Goal: Register for event/course

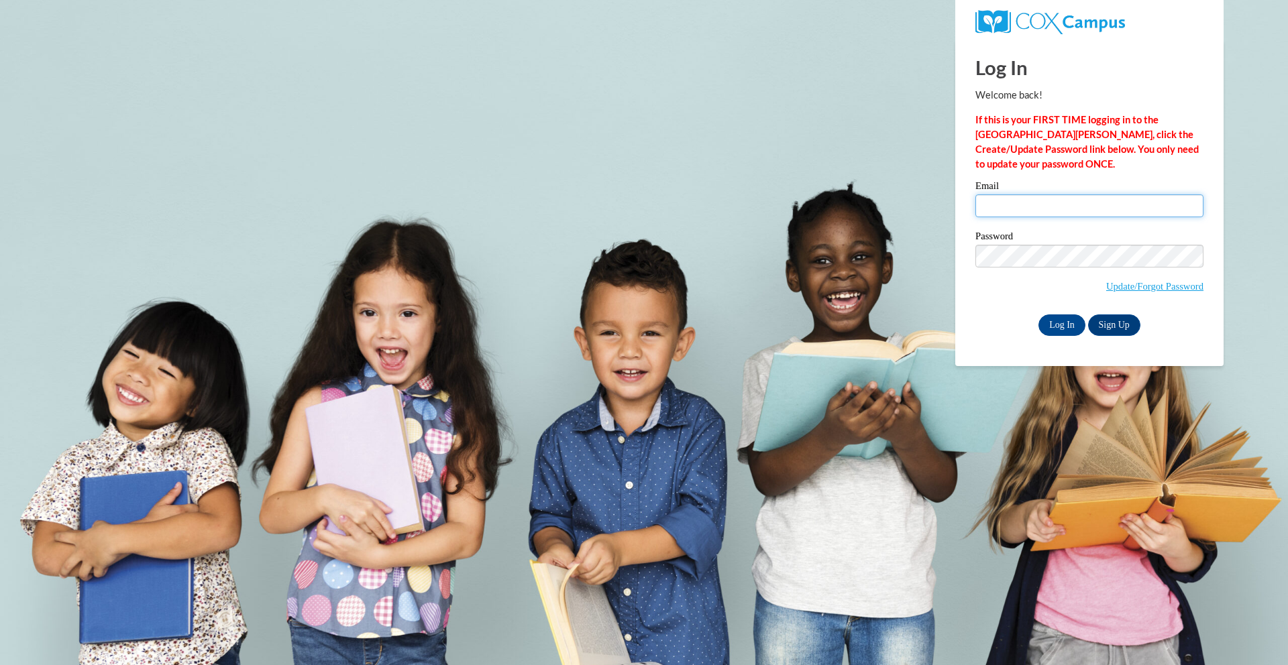
click at [1082, 205] on input "Email" at bounding box center [1089, 205] width 228 height 23
type input "nautia.smalls@sccpss.com"
click at [1055, 316] on input "Log In" at bounding box center [1061, 325] width 47 height 21
click at [1058, 322] on input "Log In" at bounding box center [1061, 325] width 47 height 21
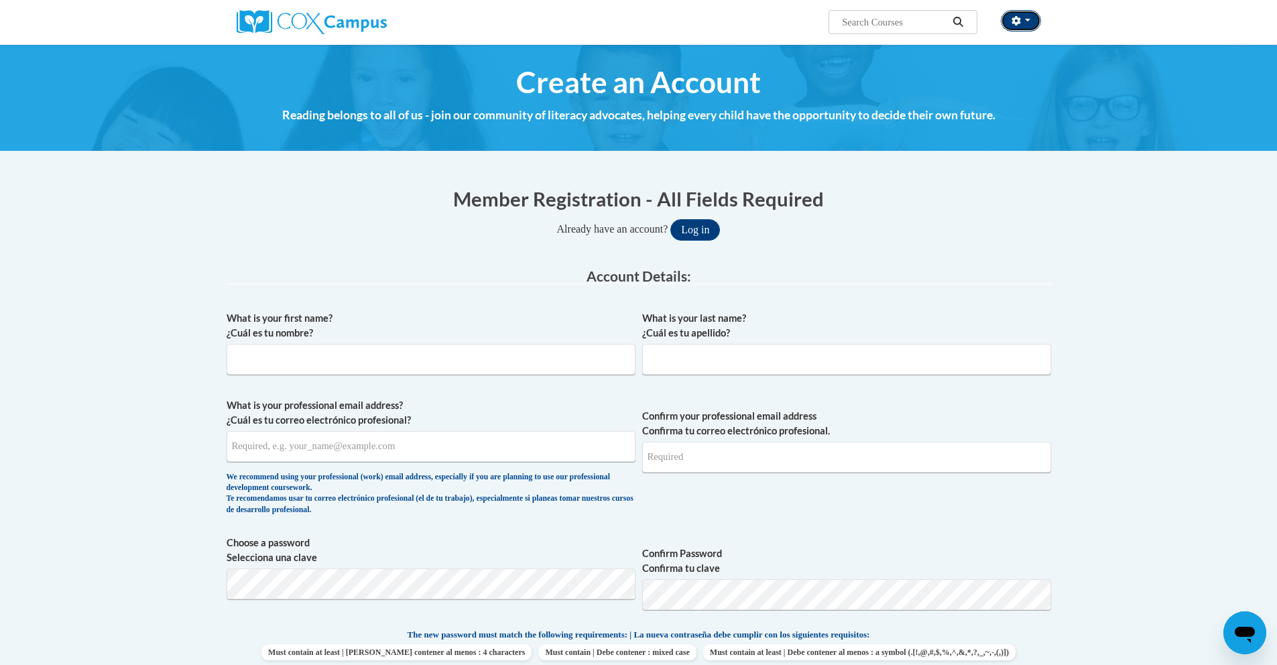
click at [1009, 21] on button "button" at bounding box center [1021, 20] width 40 height 21
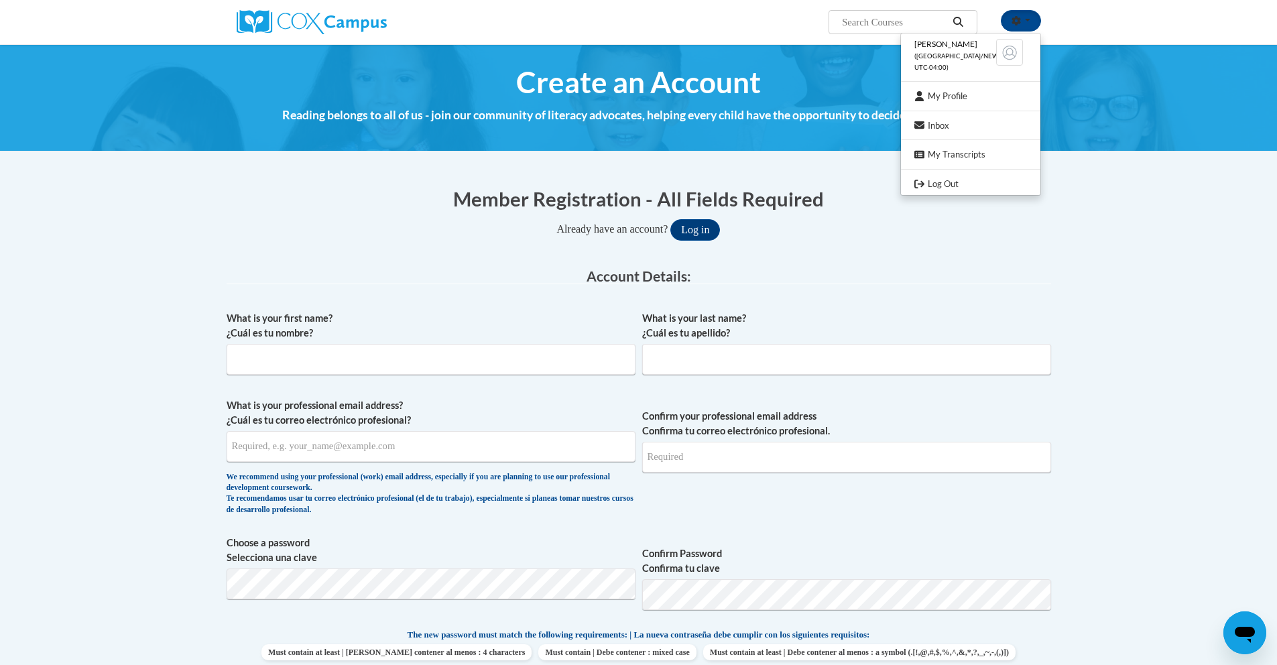
click at [929, 36] on ul "[PERSON_NAME] ([GEOGRAPHIC_DATA]/New_York UTC-04:00) My Profile Inbox My Transc…" at bounding box center [971, 114] width 141 height 163
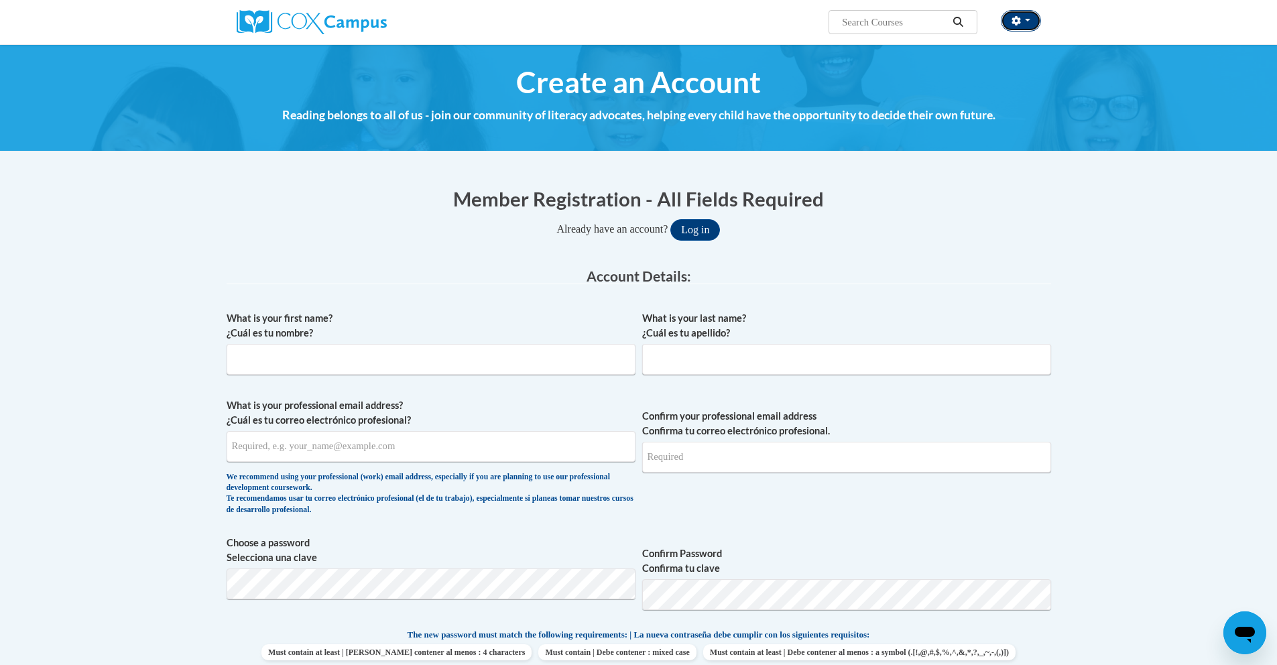
click at [1019, 19] on icon "button" at bounding box center [1016, 20] width 9 height 9
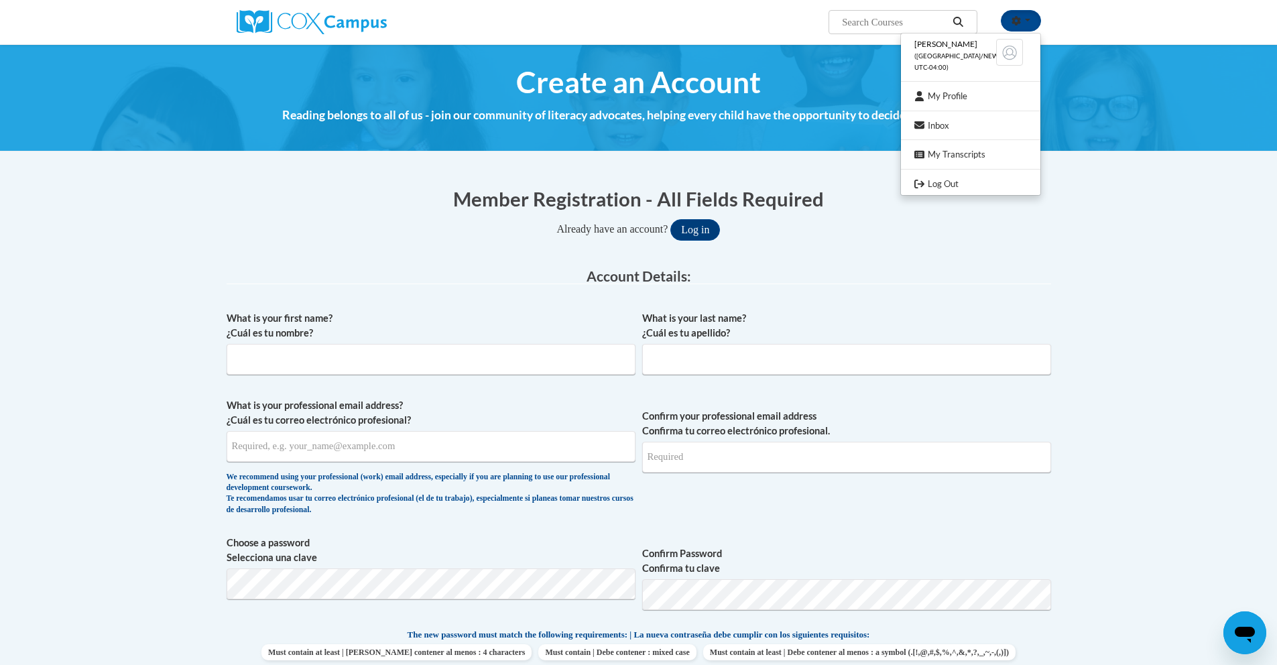
click at [858, 23] on input "Search..." at bounding box center [894, 22] width 107 height 16
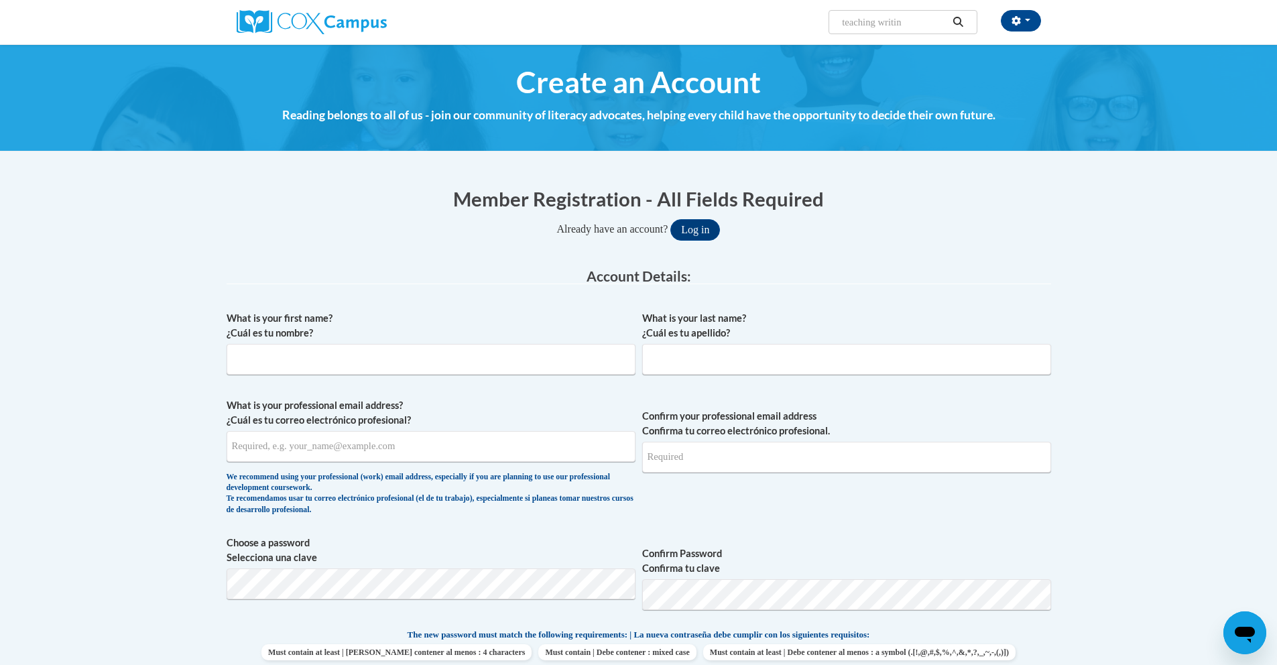
type input "teaching writing"
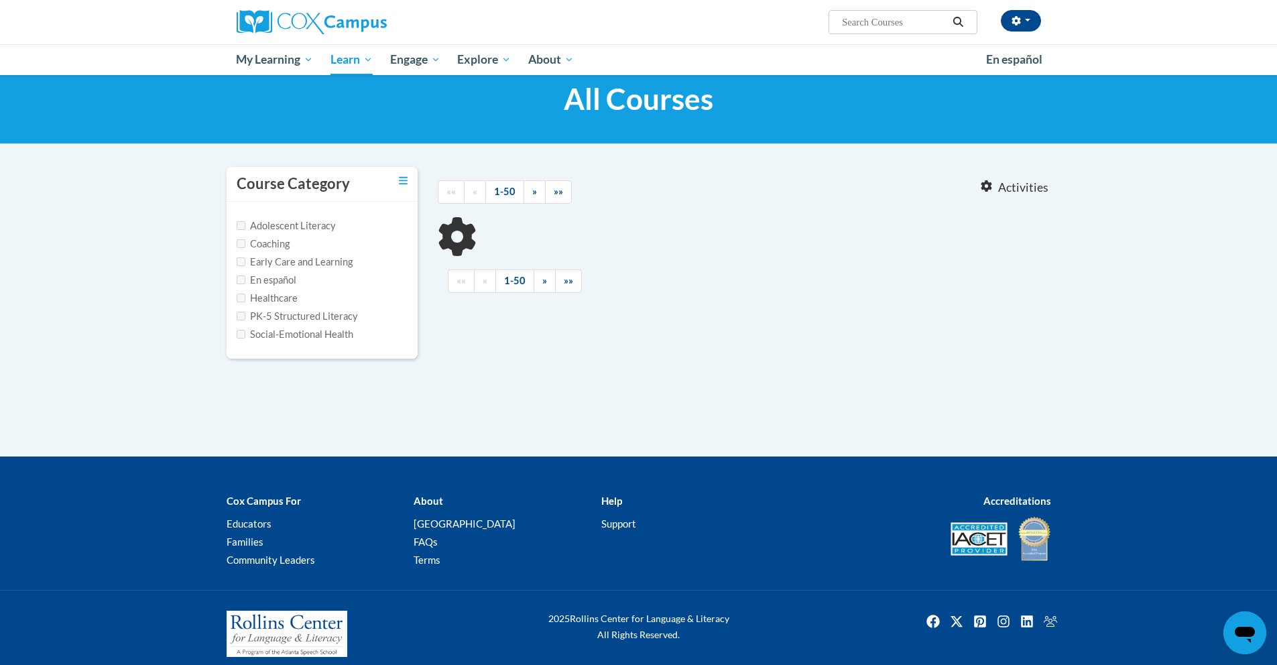
scroll to position [48, 0]
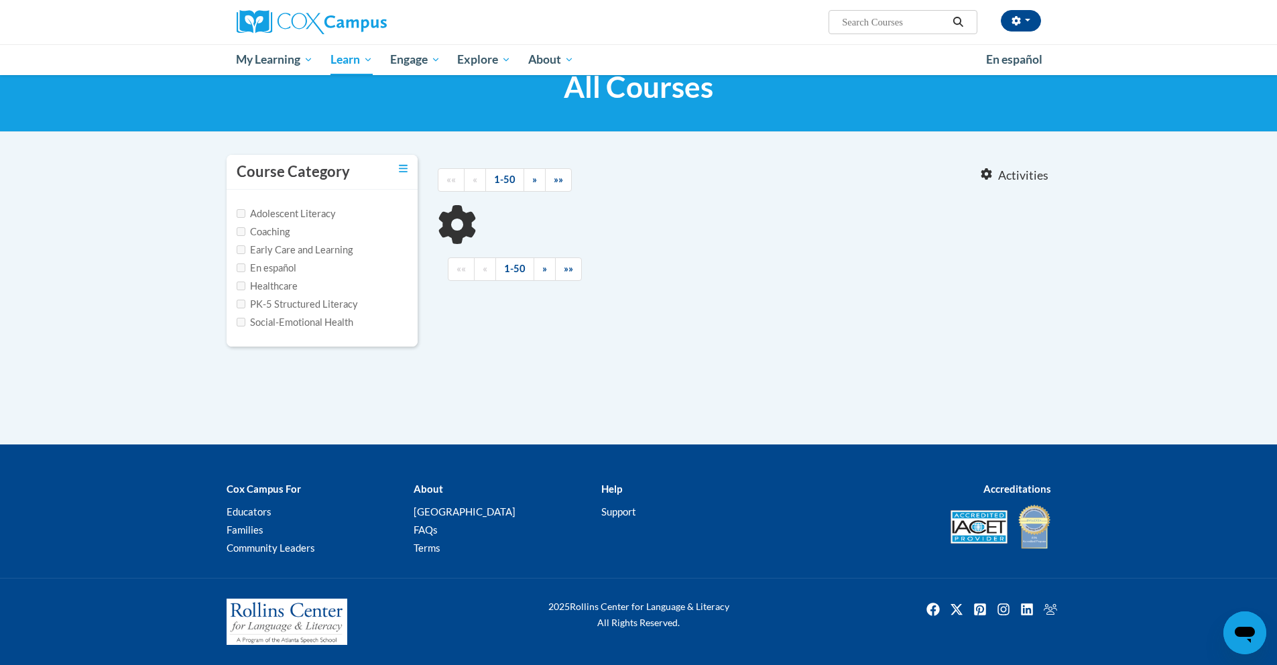
type input "teaching writing"
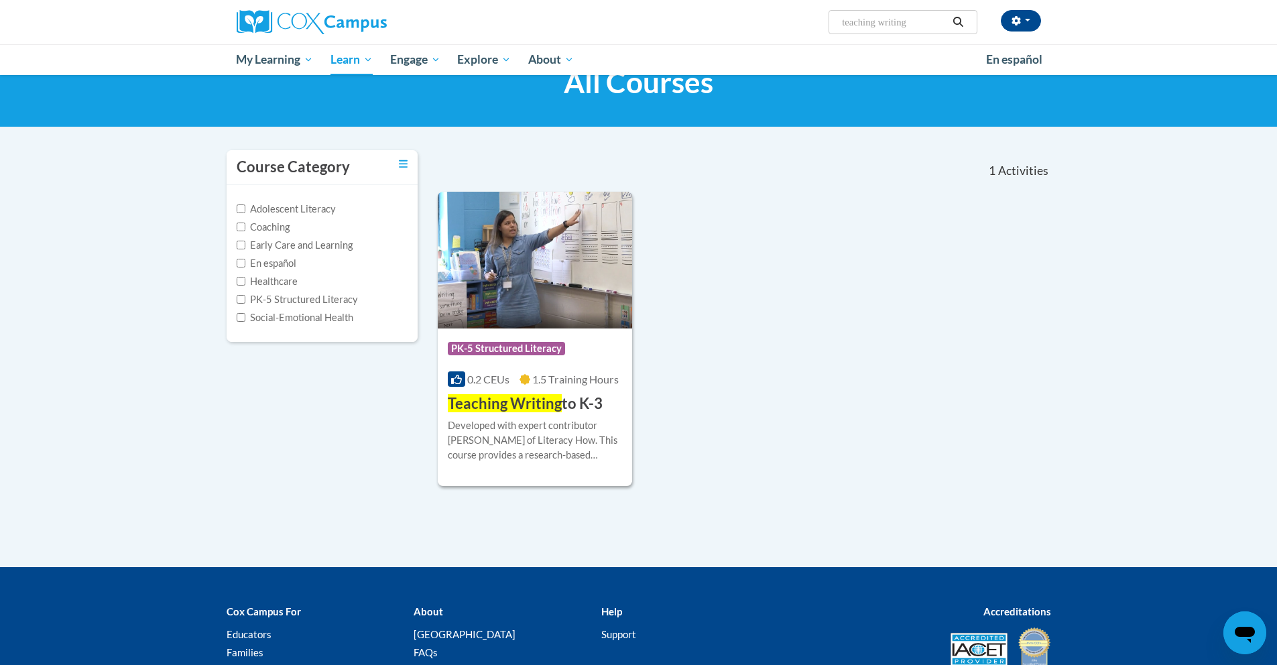
scroll to position [53, 0]
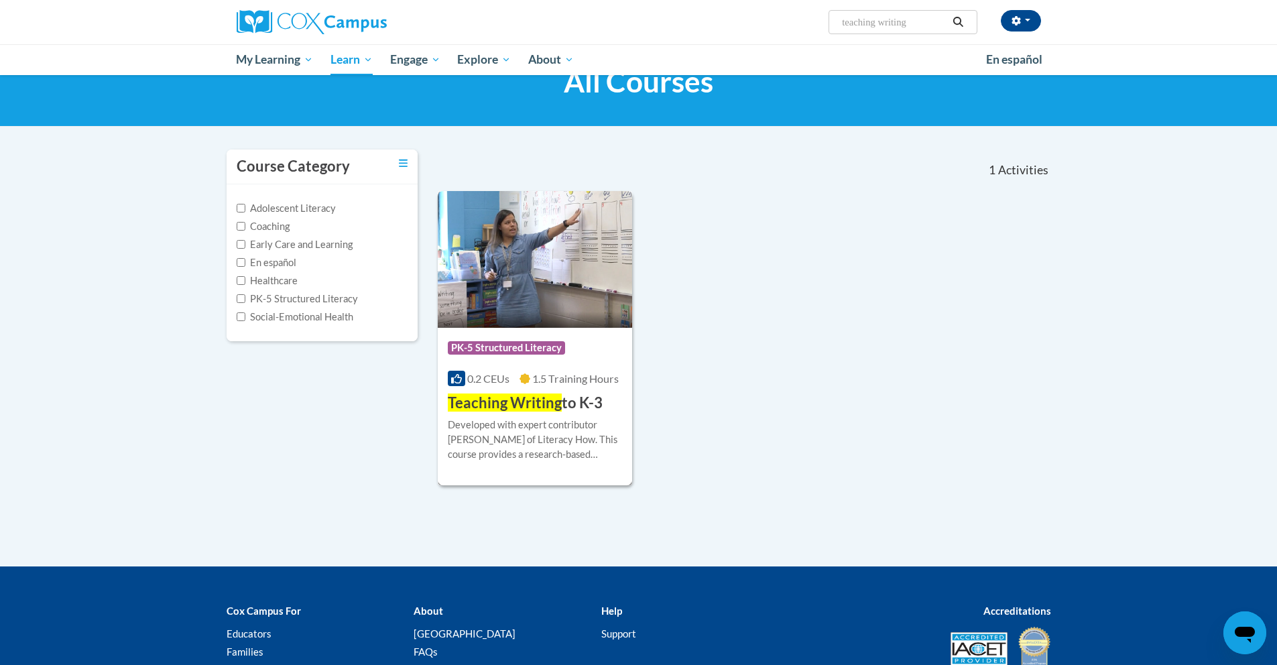
click at [578, 288] on img at bounding box center [535, 259] width 195 height 137
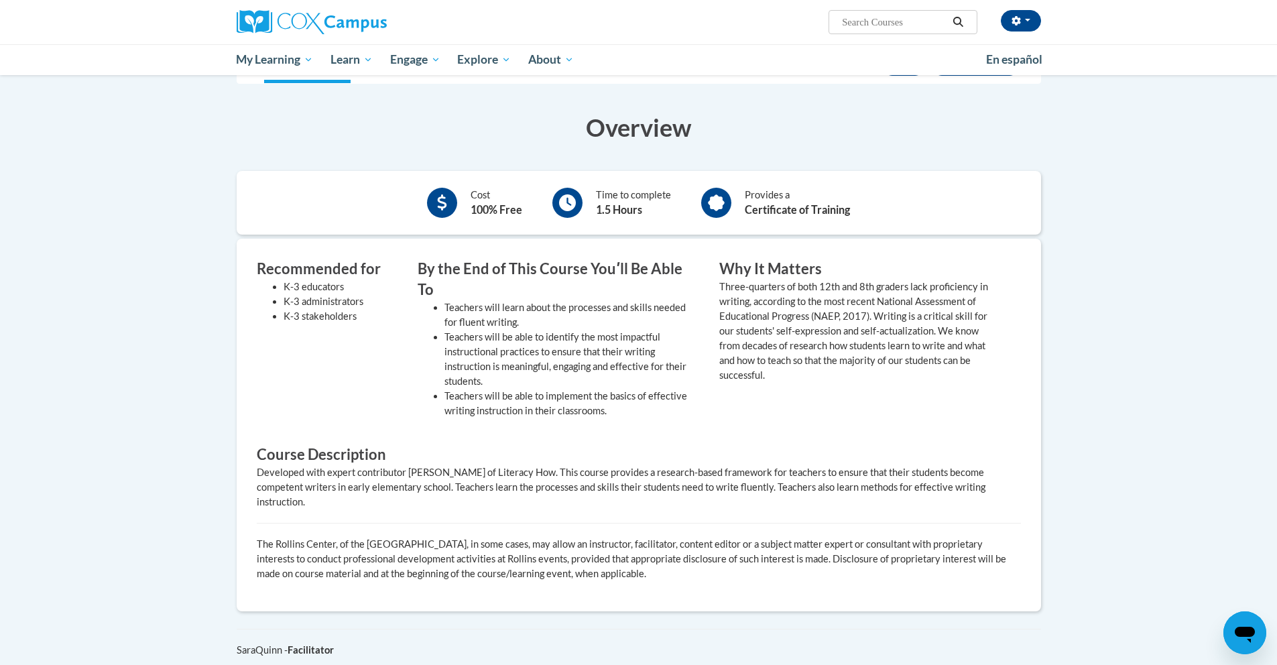
scroll to position [152, 0]
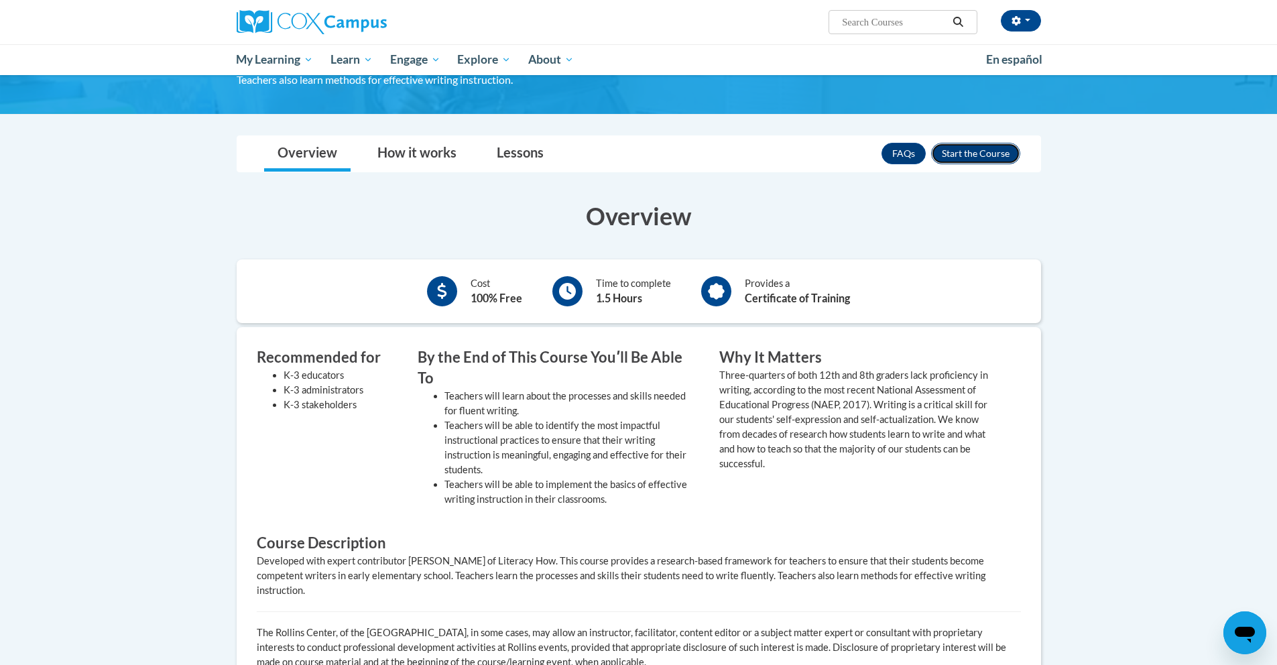
click at [984, 159] on button "Enroll" at bounding box center [975, 153] width 89 height 21
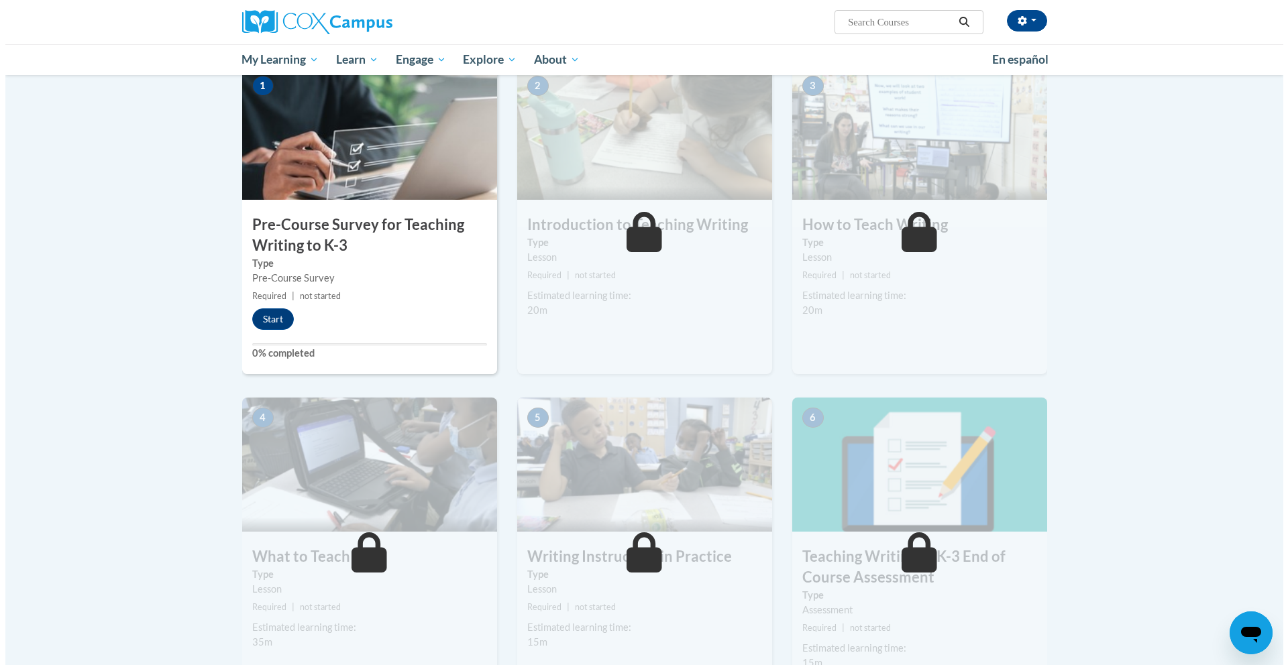
scroll to position [4, 0]
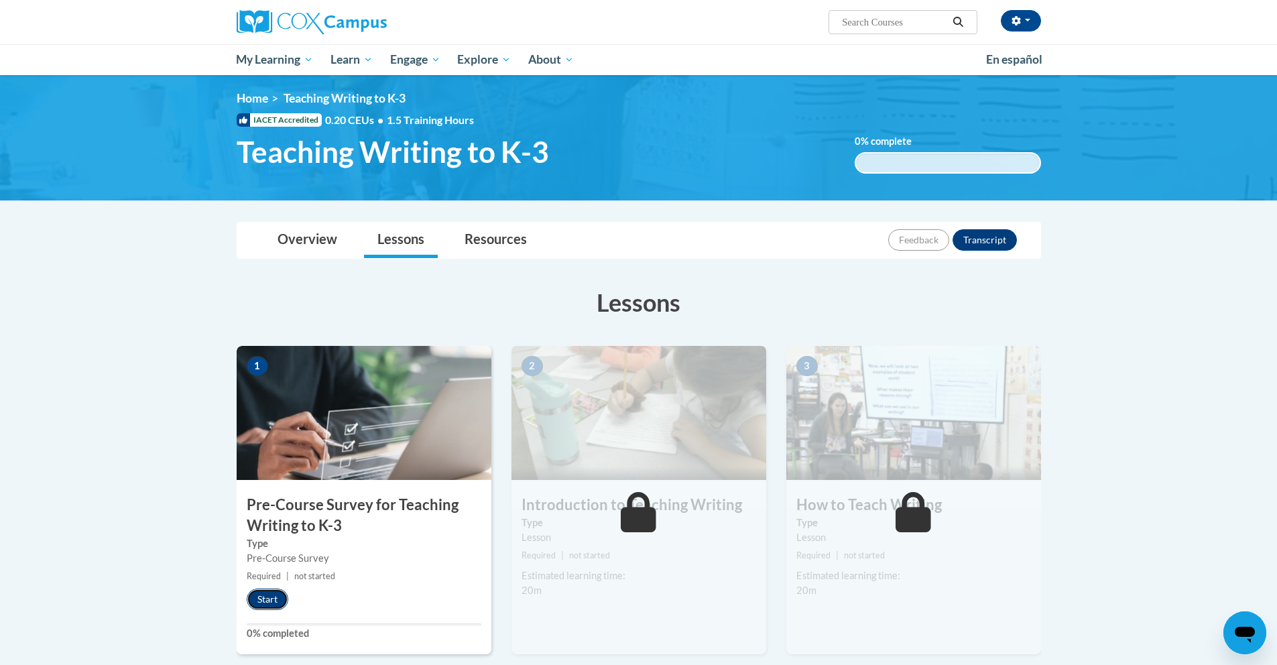
click at [259, 599] on button "Start" at bounding box center [268, 599] width 42 height 21
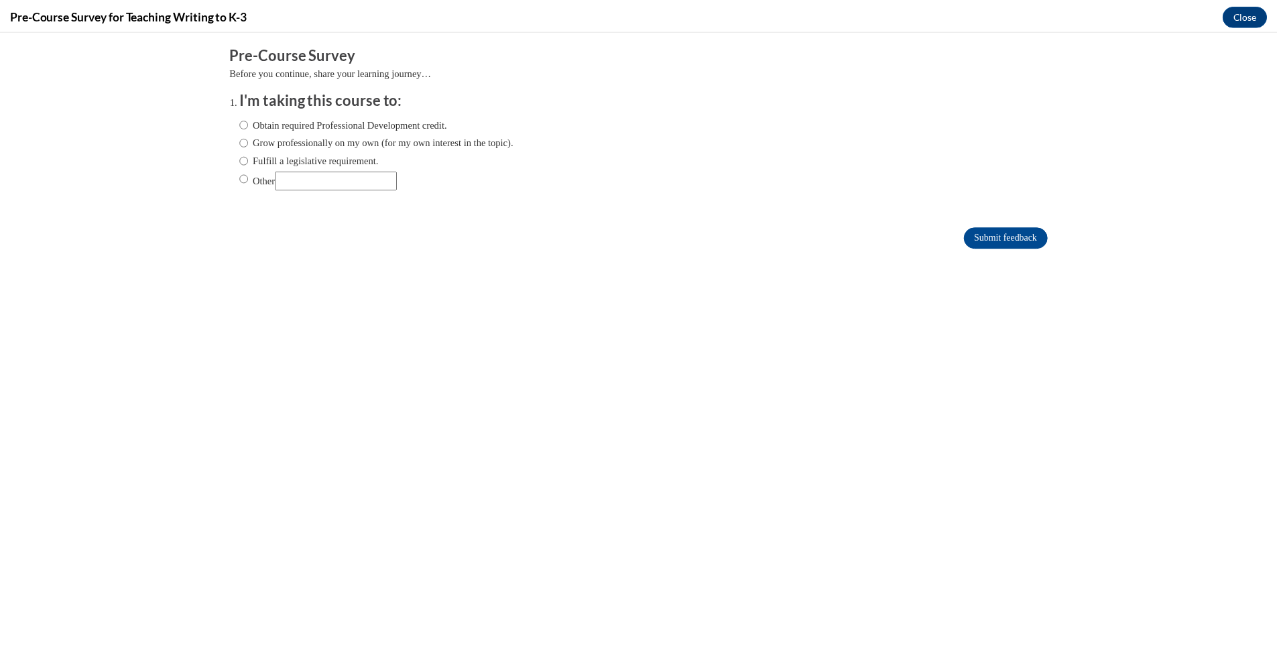
scroll to position [0, 0]
click at [315, 125] on label "Obtain required Professional Development credit." at bounding box center [345, 123] width 209 height 15
click at [250, 125] on input "Obtain required Professional Development credit." at bounding box center [245, 123] width 9 height 15
radio input "true"
click at [323, 139] on label "Grow professionally on my own (for my own interest in the topic)." at bounding box center [379, 141] width 276 height 15
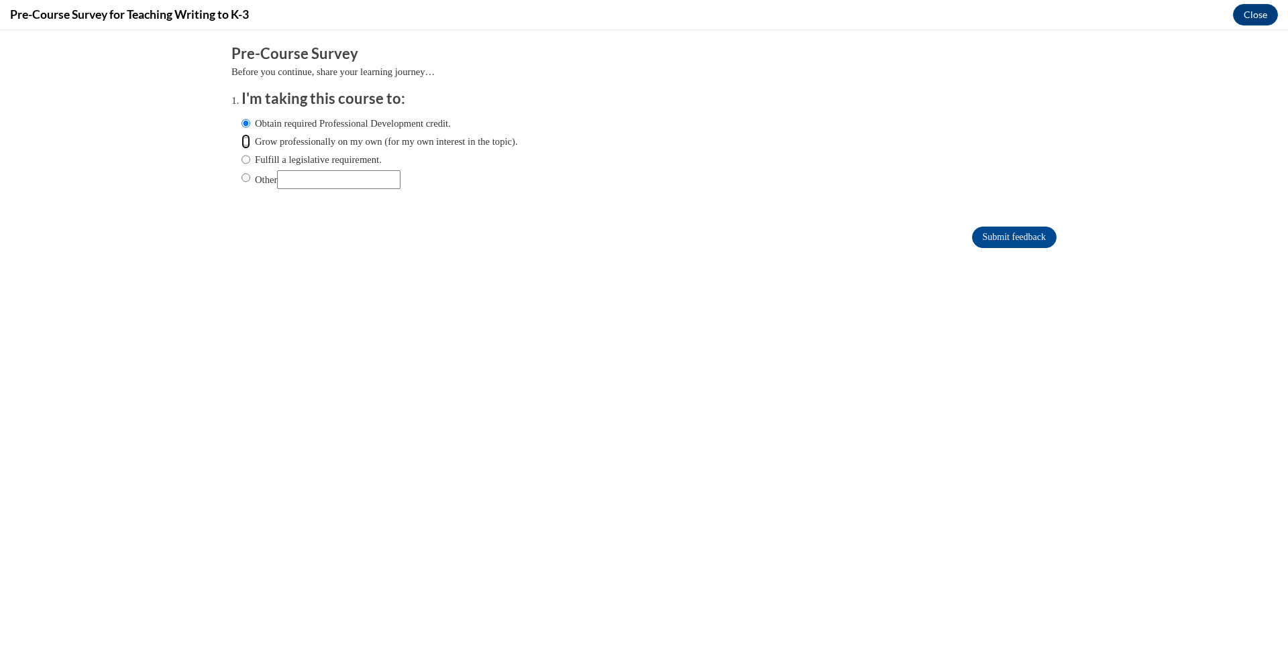
click at [250, 139] on input "Grow professionally on my own (for my own interest in the topic)." at bounding box center [245, 141] width 9 height 15
radio input "true"
click at [1026, 233] on input "Submit feedback" at bounding box center [1014, 237] width 84 height 21
click at [1011, 240] on input "Submit feedback" at bounding box center [1014, 237] width 84 height 21
click at [986, 239] on input "Submit feedback" at bounding box center [1014, 237] width 84 height 21
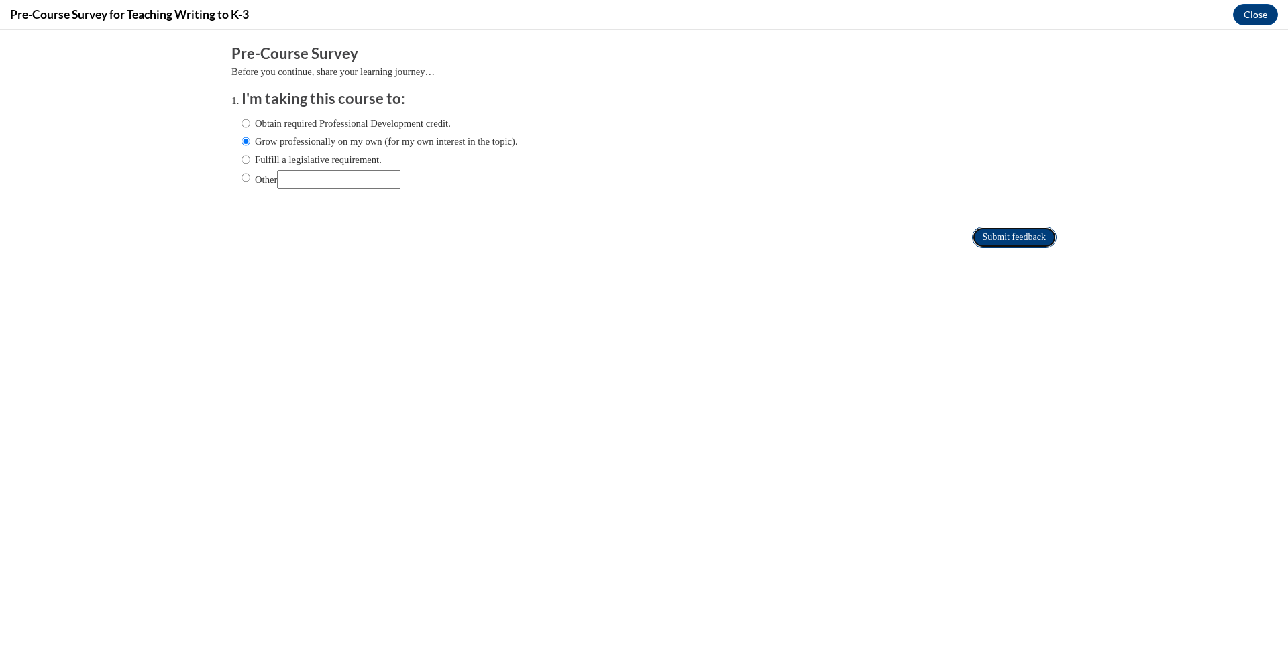
click at [996, 240] on input "Submit feedback" at bounding box center [1014, 237] width 84 height 21
click at [1256, 10] on button "Close" at bounding box center [1255, 14] width 45 height 21
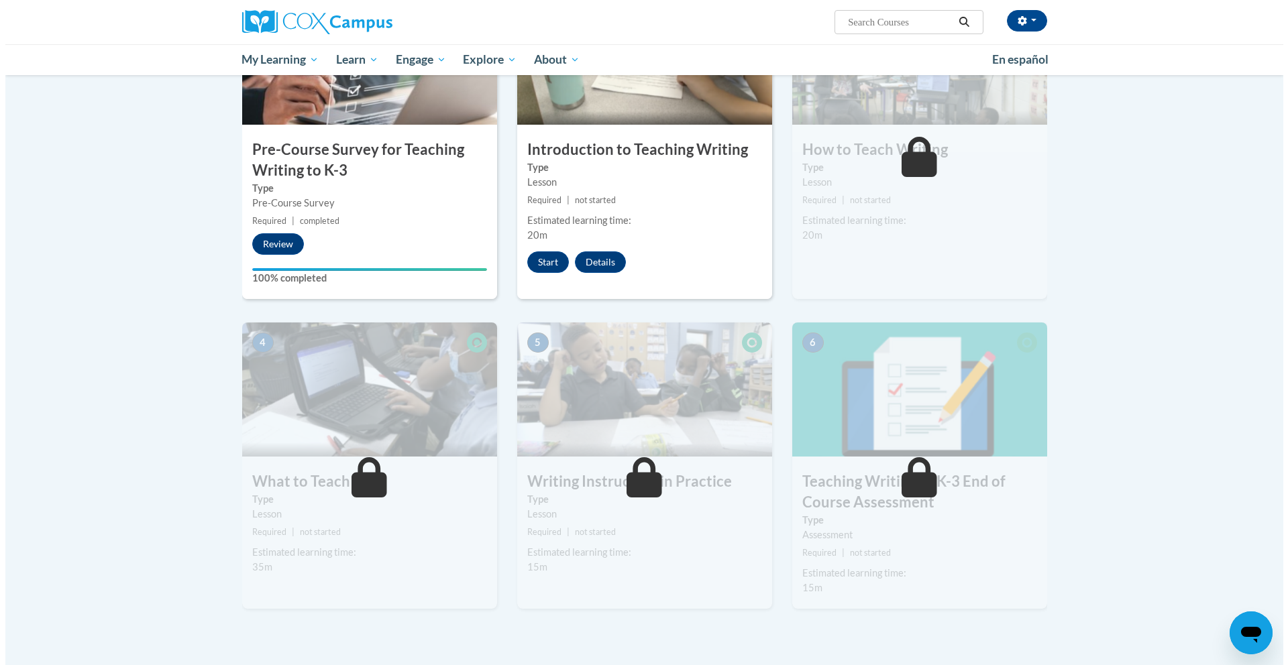
scroll to position [276, 0]
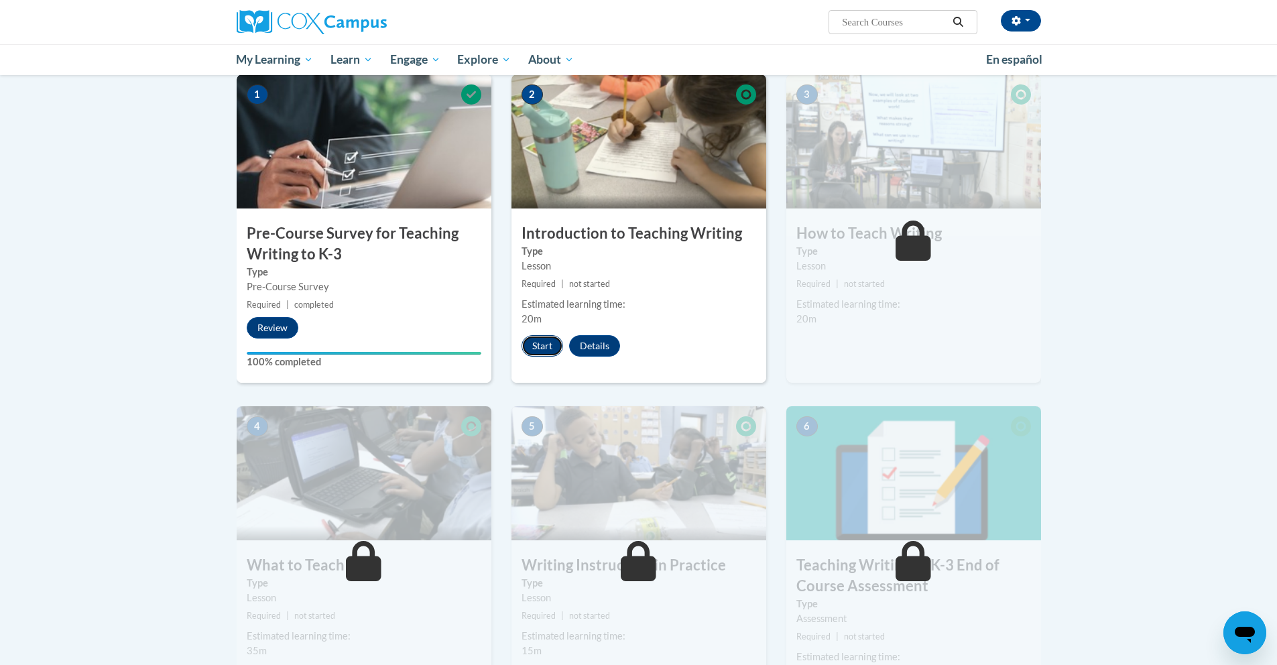
click at [549, 347] on button "Start" at bounding box center [543, 345] width 42 height 21
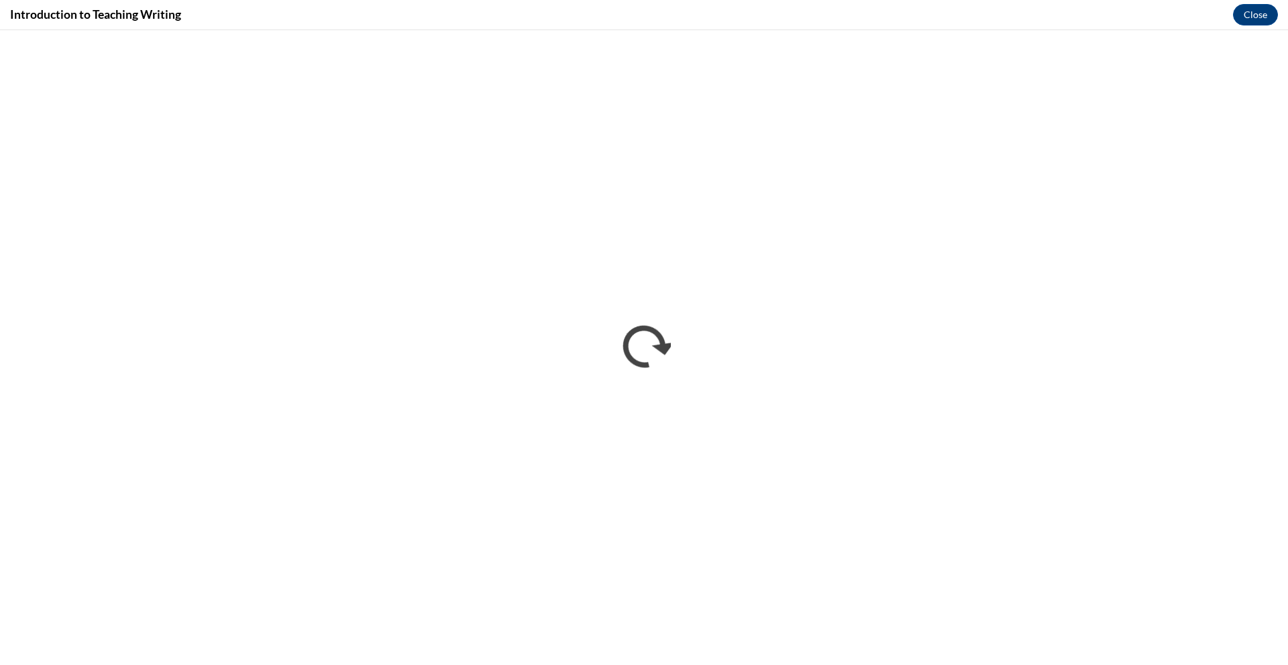
scroll to position [0, 0]
